Goal: Information Seeking & Learning: Learn about a topic

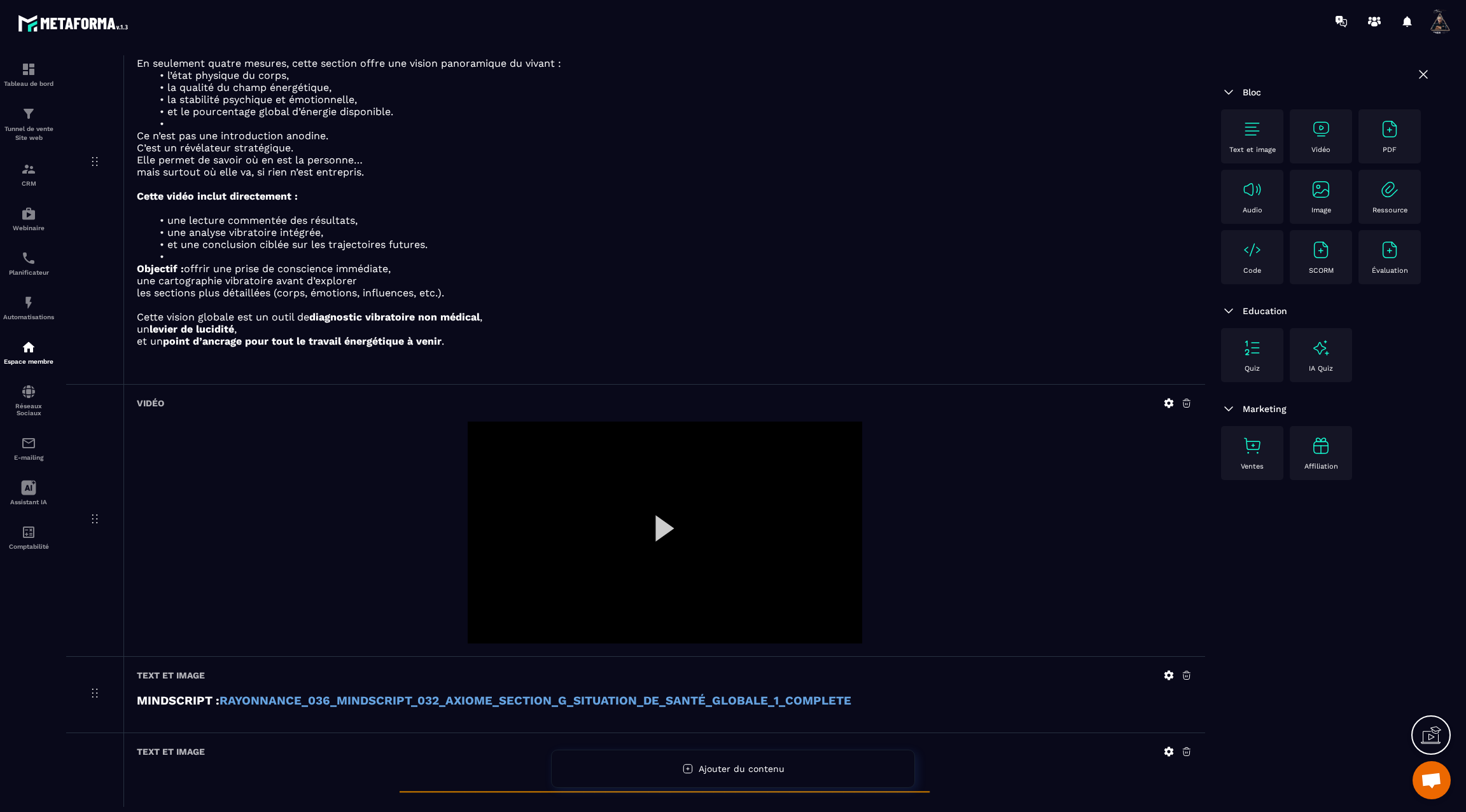
scroll to position [1155, 0]
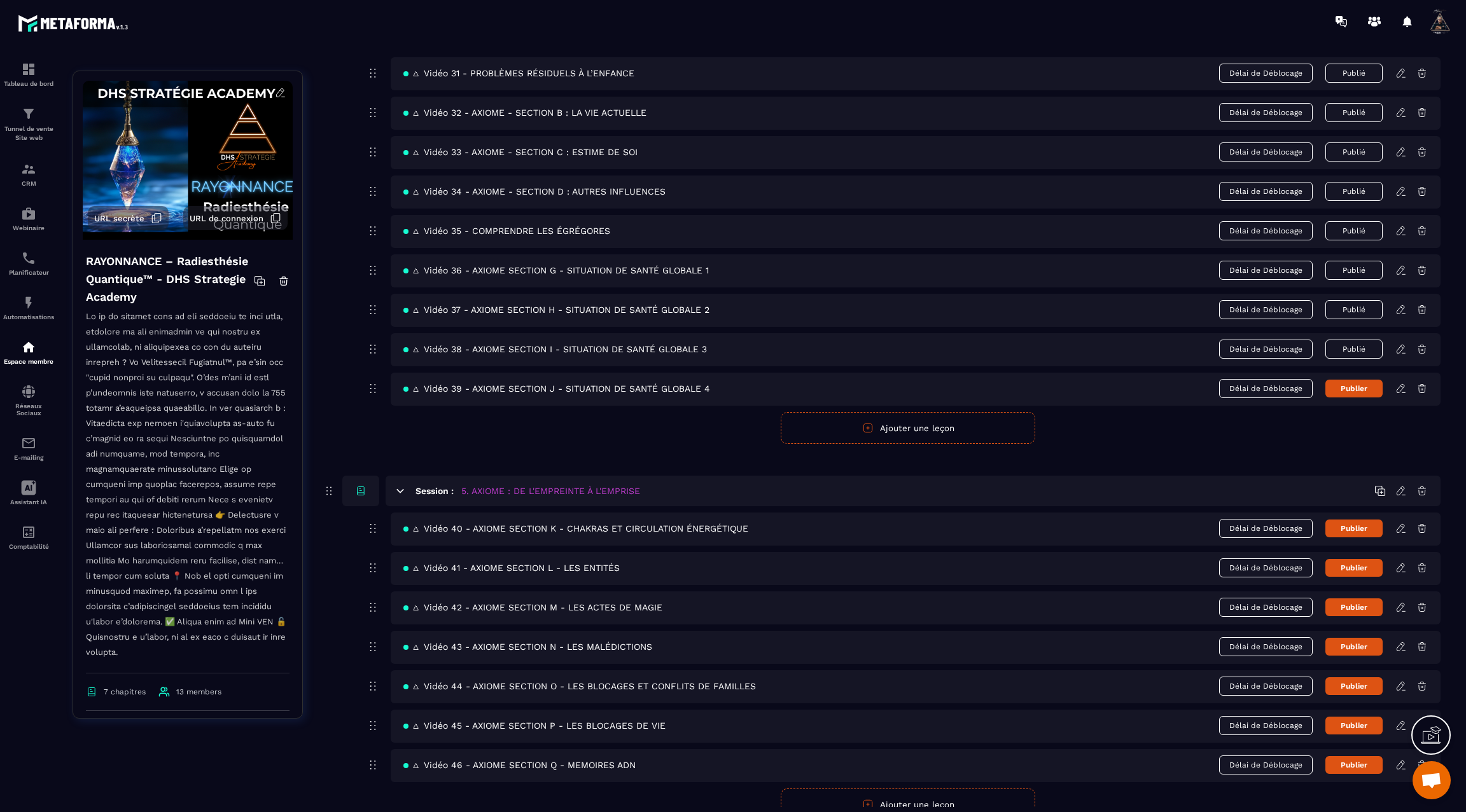
scroll to position [1674, 0]
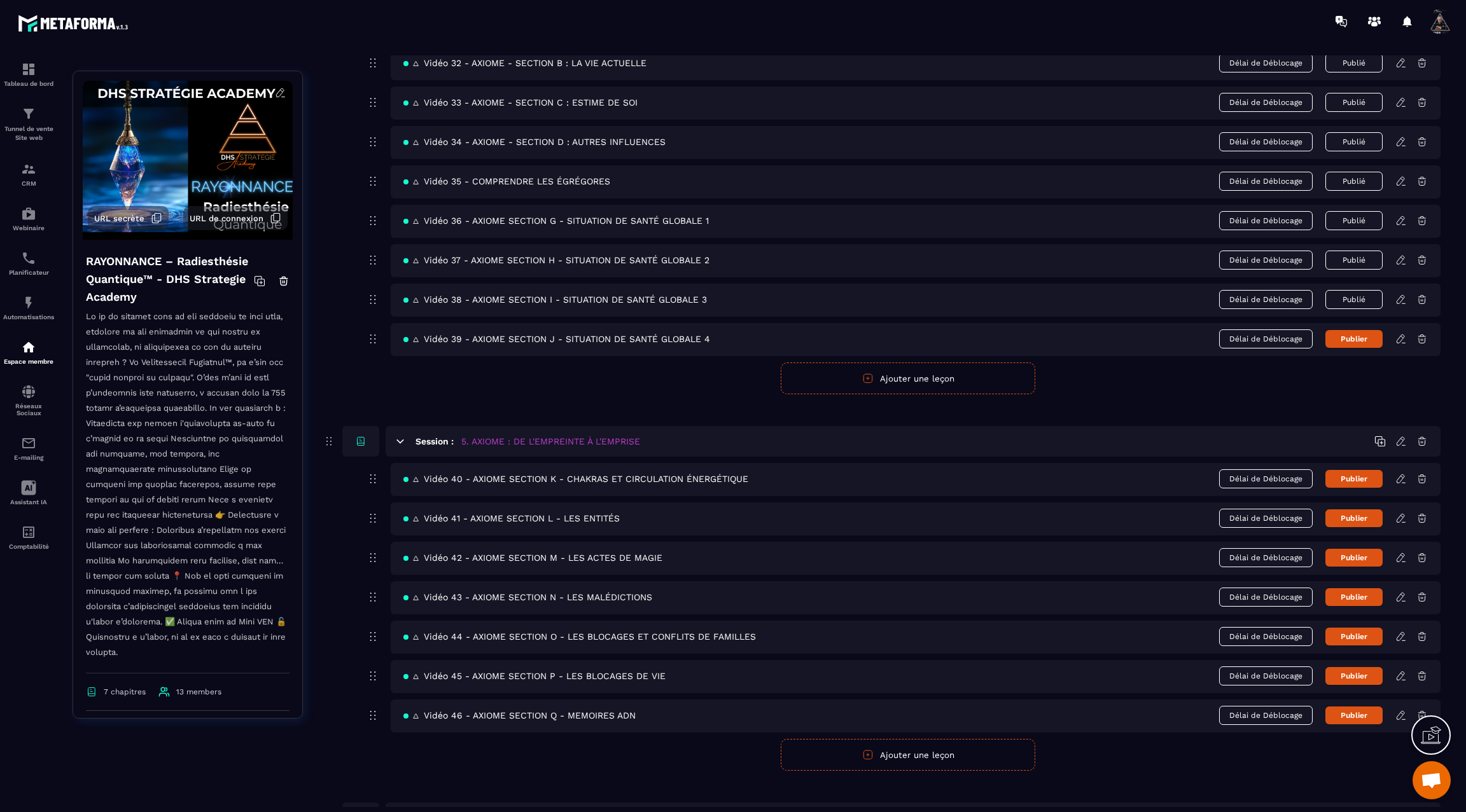
click at [1396, 294] on icon at bounding box center [1400, 299] width 11 height 11
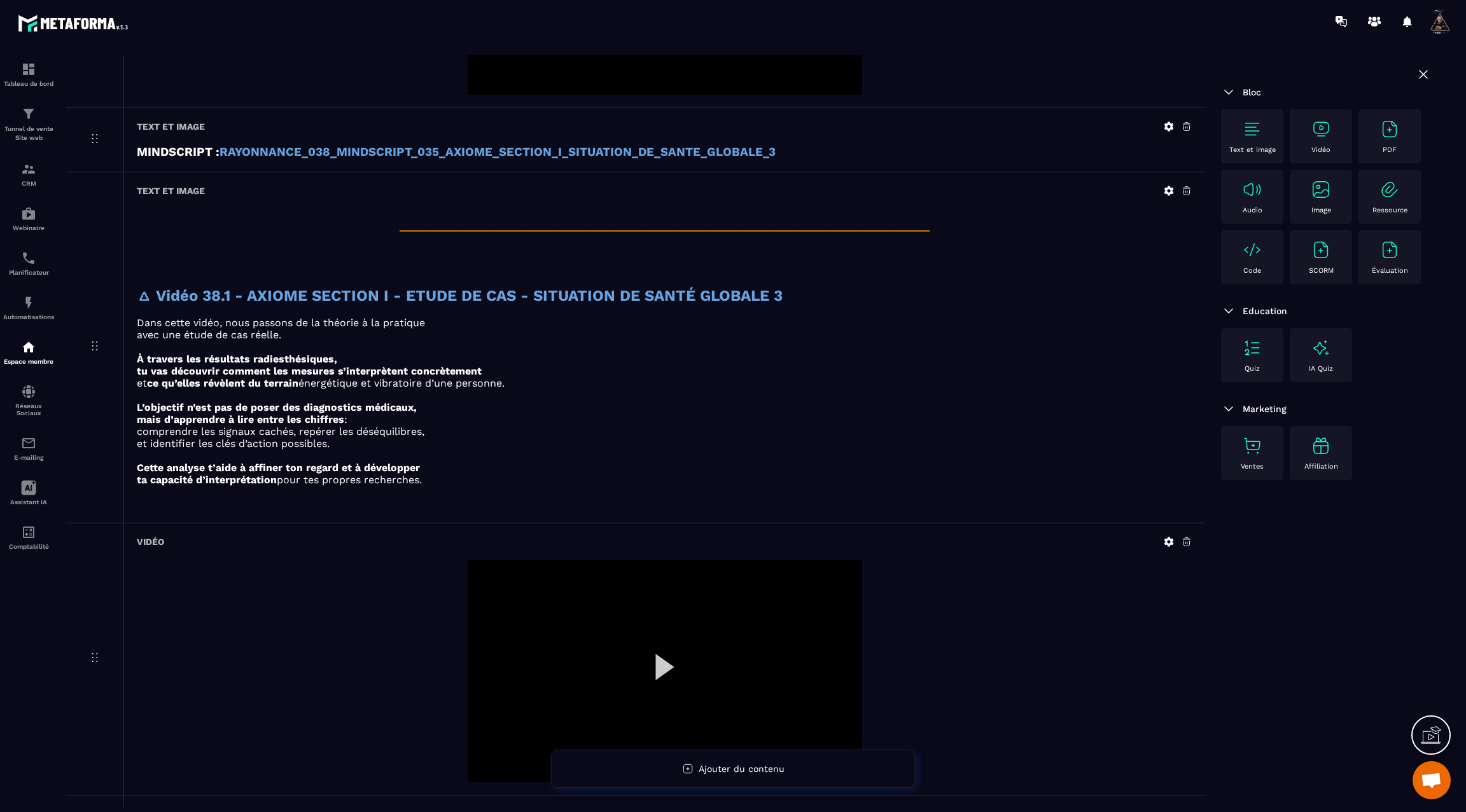
scroll to position [657, 0]
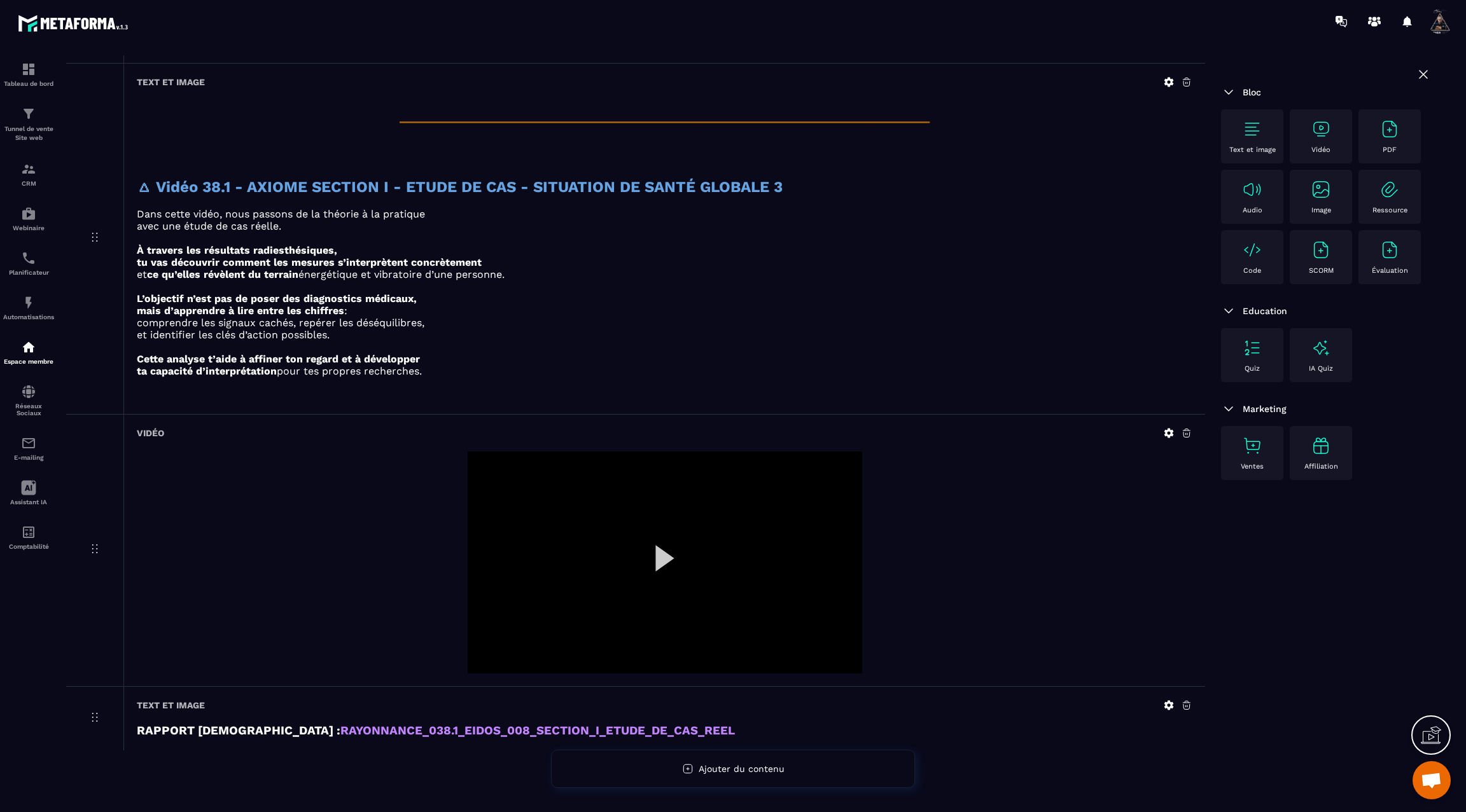
click at [666, 545] on div at bounding box center [664, 562] width 395 height 222
